Goal: Navigation & Orientation: Go to known website

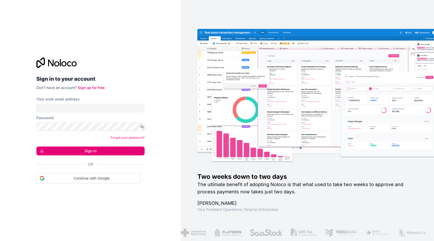
type input "[PERSON_NAME][EMAIL_ADDRESS][PERSON_NAME][DOMAIN_NAME]"
click at [94, 109] on input "[PERSON_NAME][EMAIL_ADDRESS][PERSON_NAME][DOMAIN_NAME]" at bounding box center [90, 108] width 108 height 8
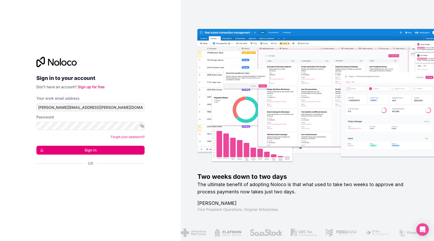
click at [129, 150] on button "Sign in" at bounding box center [90, 149] width 108 height 9
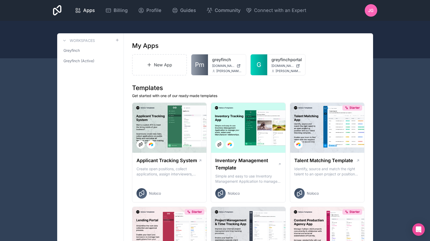
click at [84, 61] on span "Greyfinch (Active)" at bounding box center [78, 60] width 31 height 5
click at [283, 61] on link "greyfinchportal" at bounding box center [286, 59] width 30 height 6
